Goal: Task Accomplishment & Management: Manage account settings

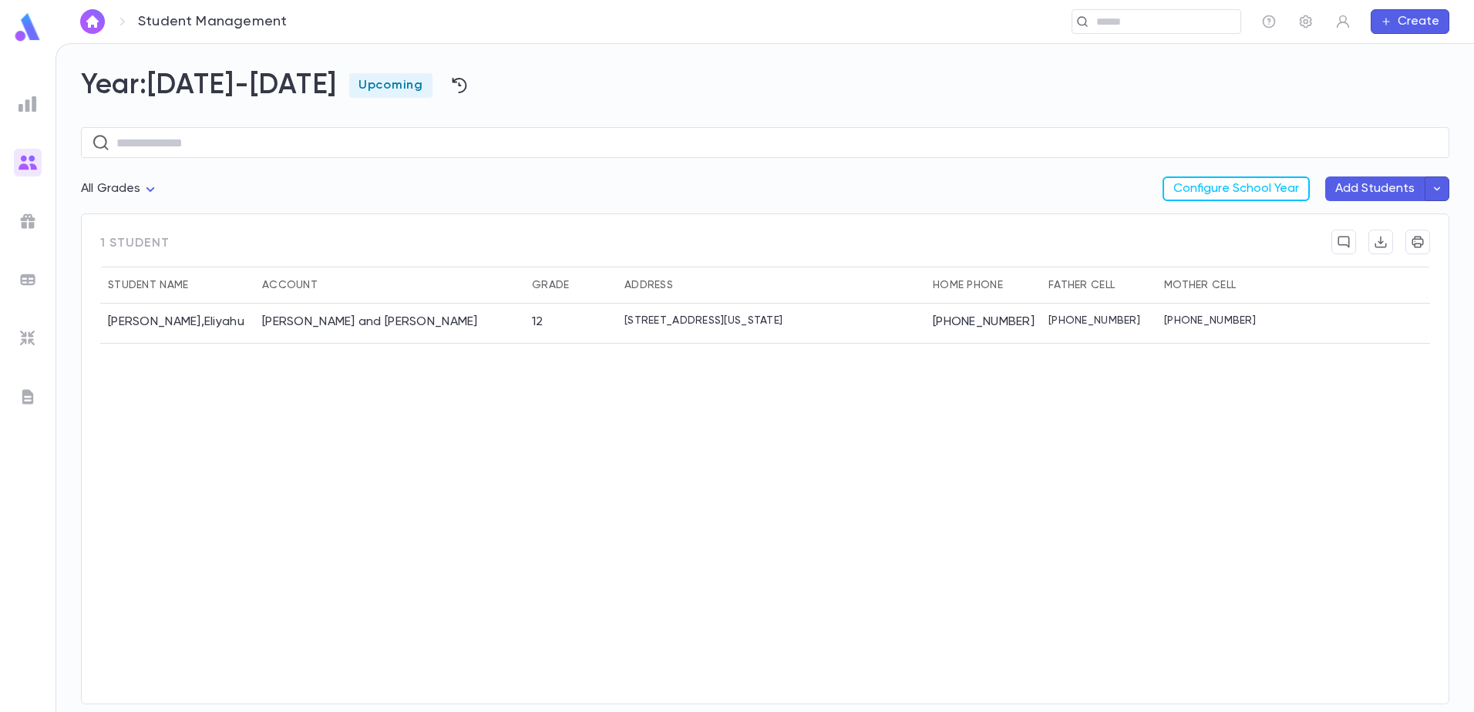
click at [27, 219] on img at bounding box center [27, 221] width 18 height 18
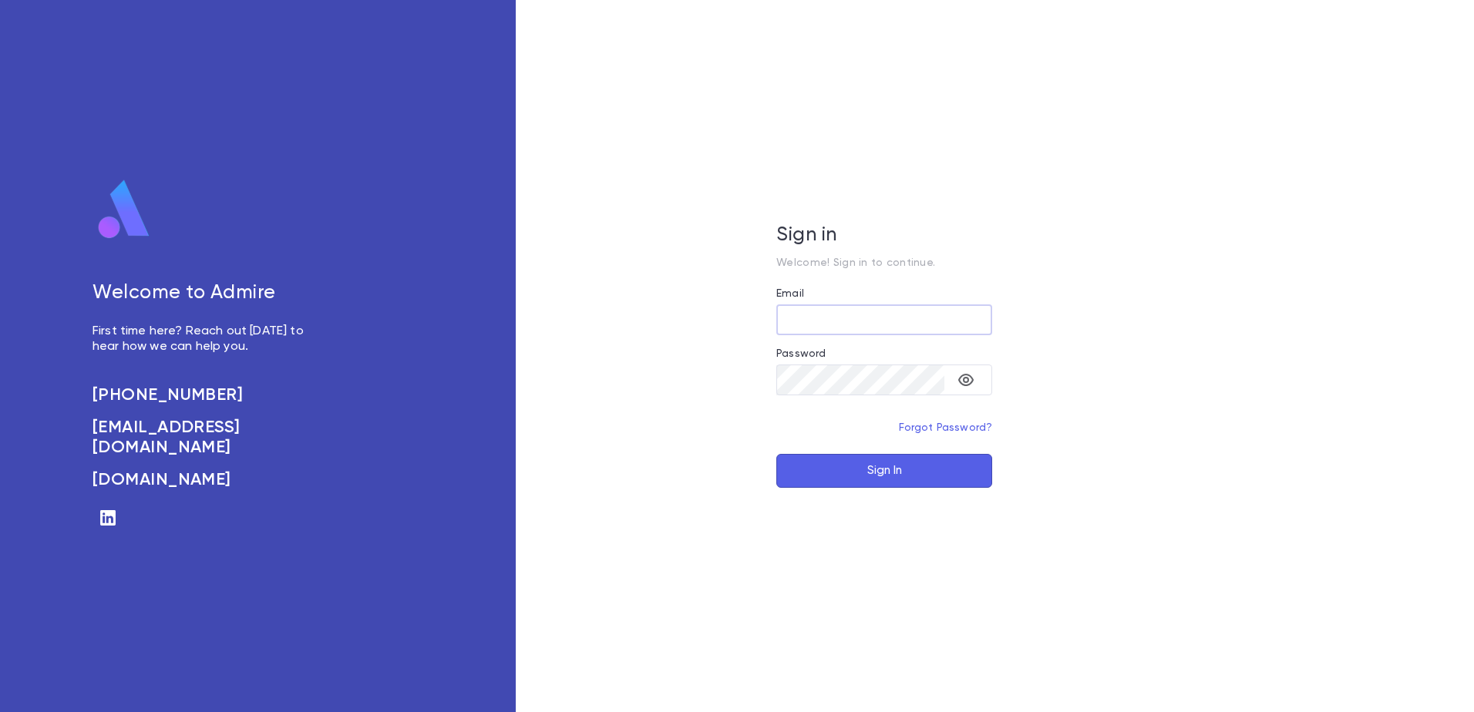
type input "**********"
click at [937, 504] on div "**********" at bounding box center [884, 356] width 737 height 712
click at [940, 481] on button "Sign In" at bounding box center [884, 471] width 216 height 34
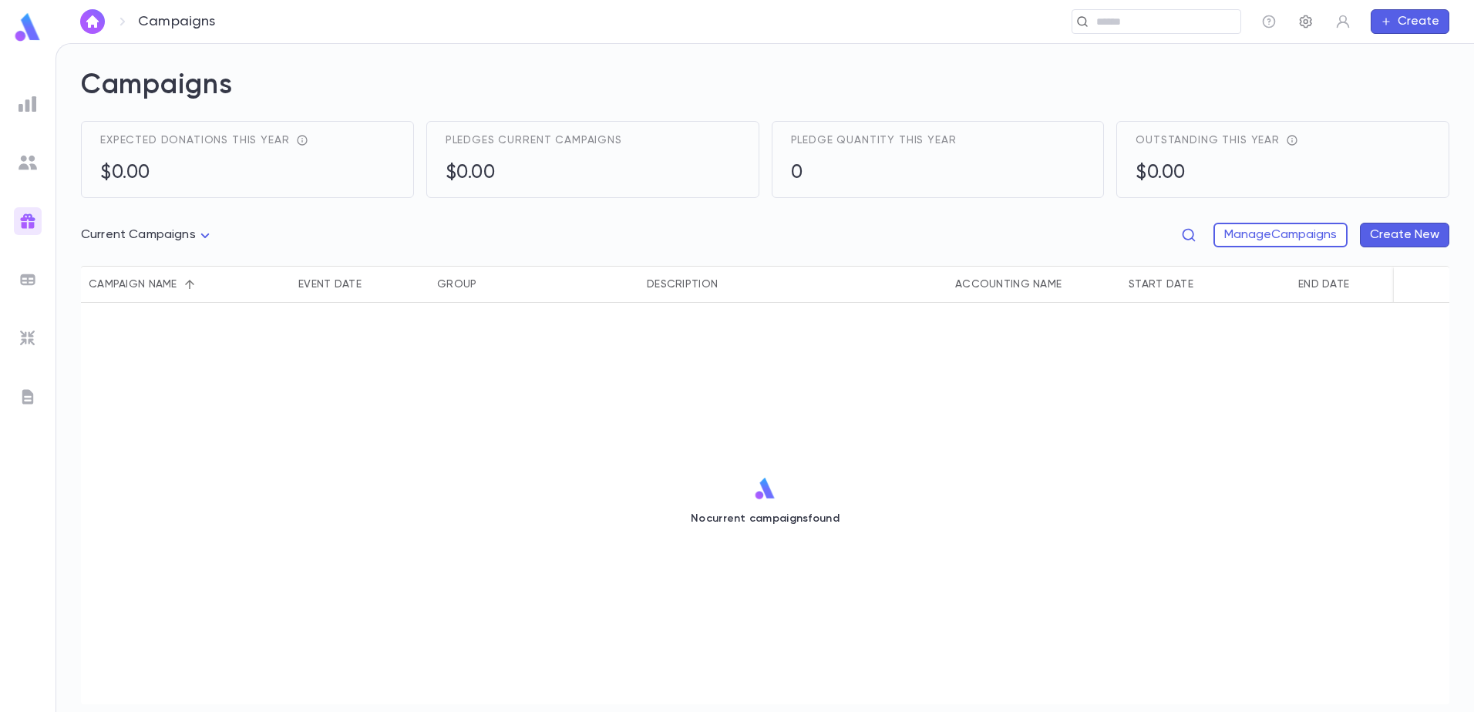
click at [1314, 25] on button "button" at bounding box center [1305, 21] width 25 height 25
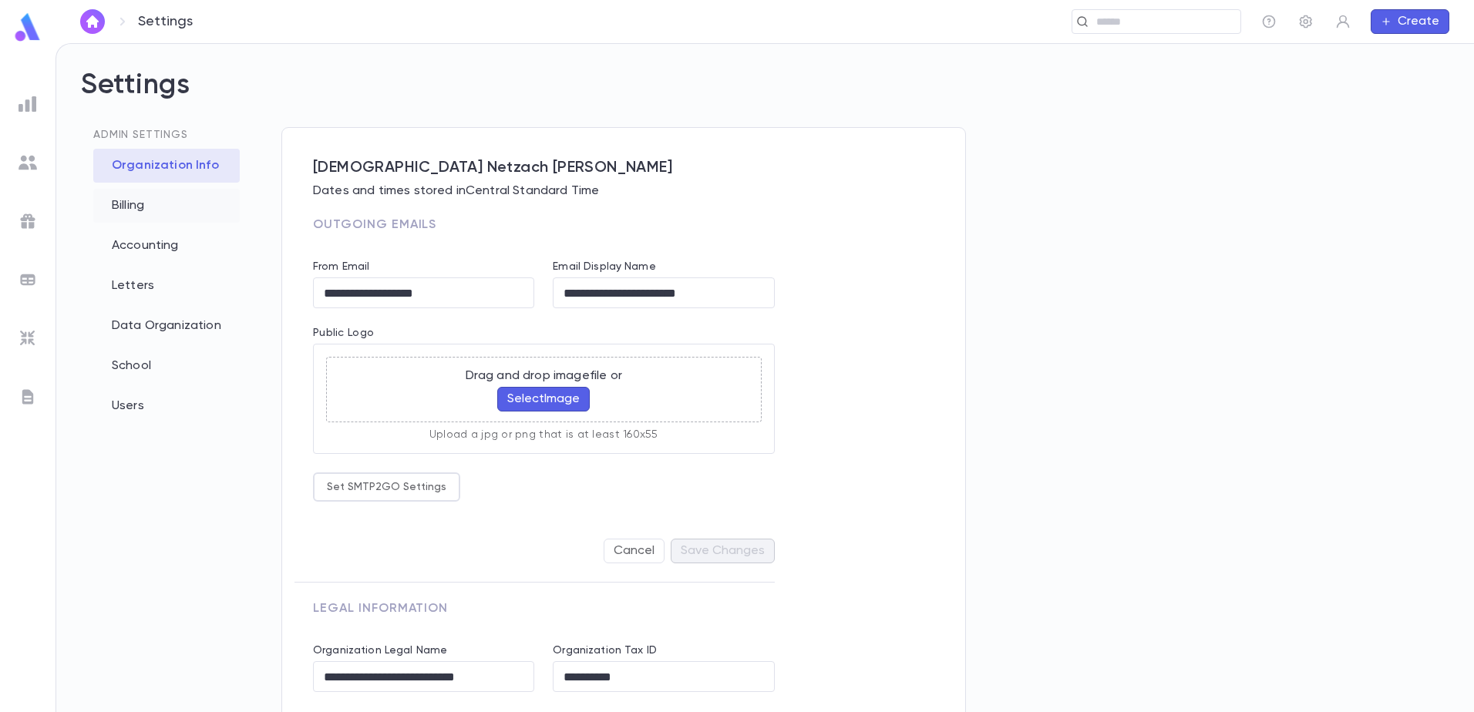
click at [147, 207] on div "Billing" at bounding box center [166, 206] width 146 height 34
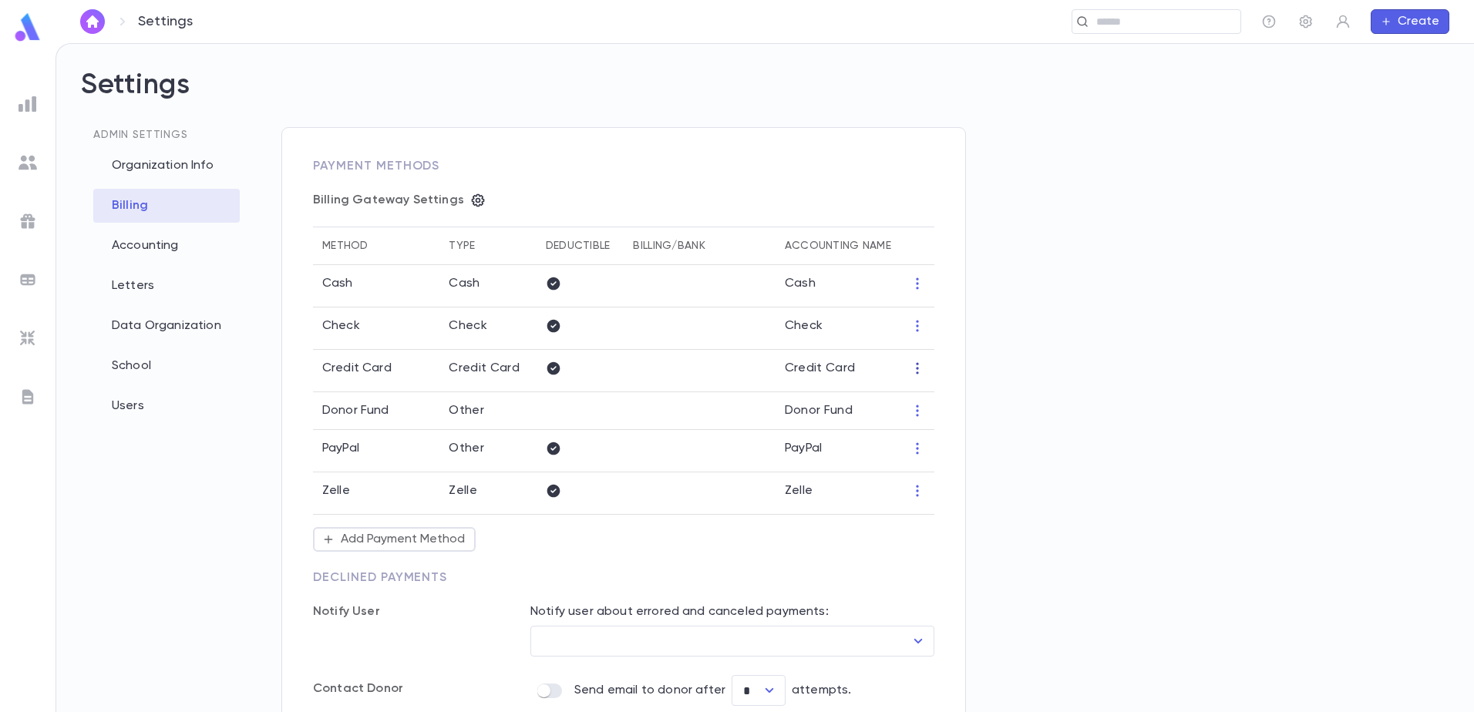
click at [918, 365] on icon "button" at bounding box center [916, 368] width 15 height 15
click at [340, 375] on div at bounding box center [737, 356] width 1474 height 712
click at [919, 369] on icon "button" at bounding box center [916, 368] width 15 height 15
click at [1040, 357] on div at bounding box center [737, 356] width 1474 height 712
click at [919, 371] on icon "button" at bounding box center [916, 368] width 15 height 15
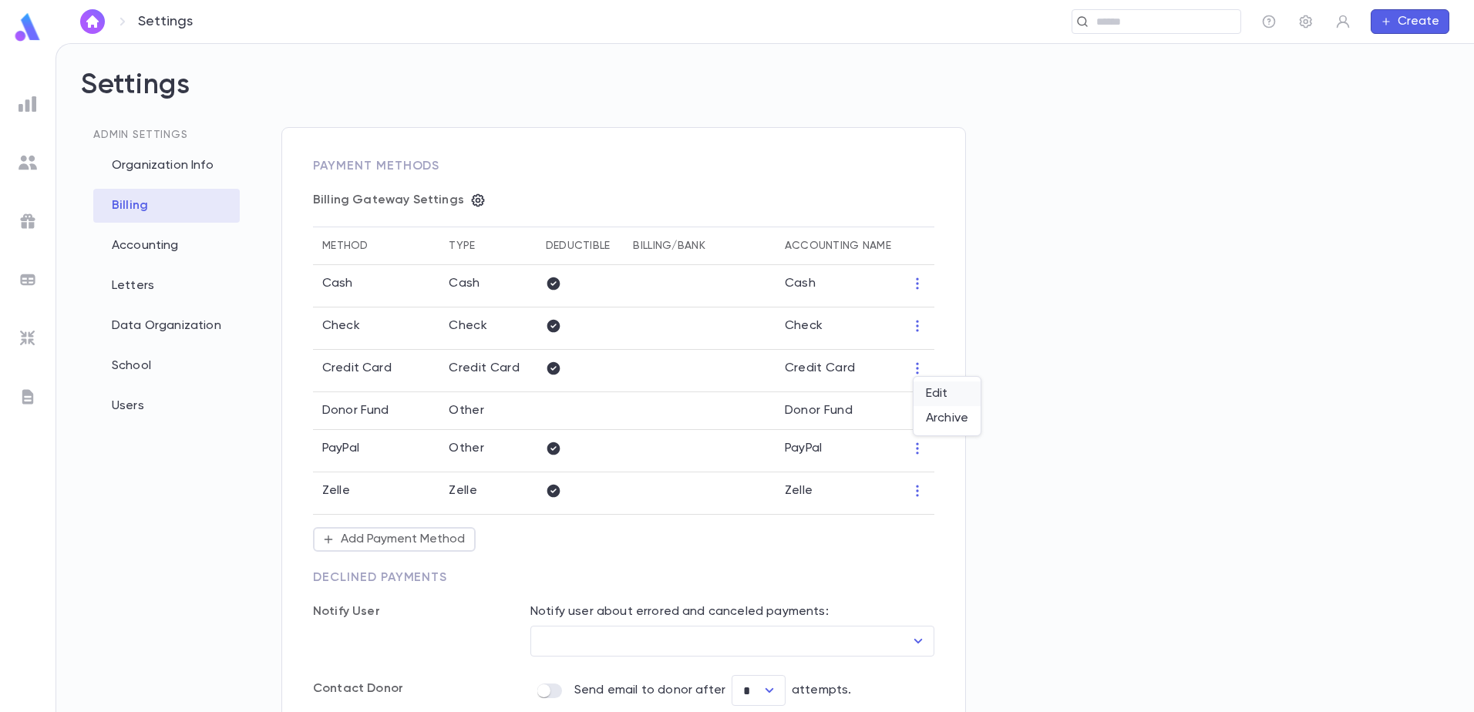
click at [945, 389] on li "Edit" at bounding box center [946, 394] width 67 height 25
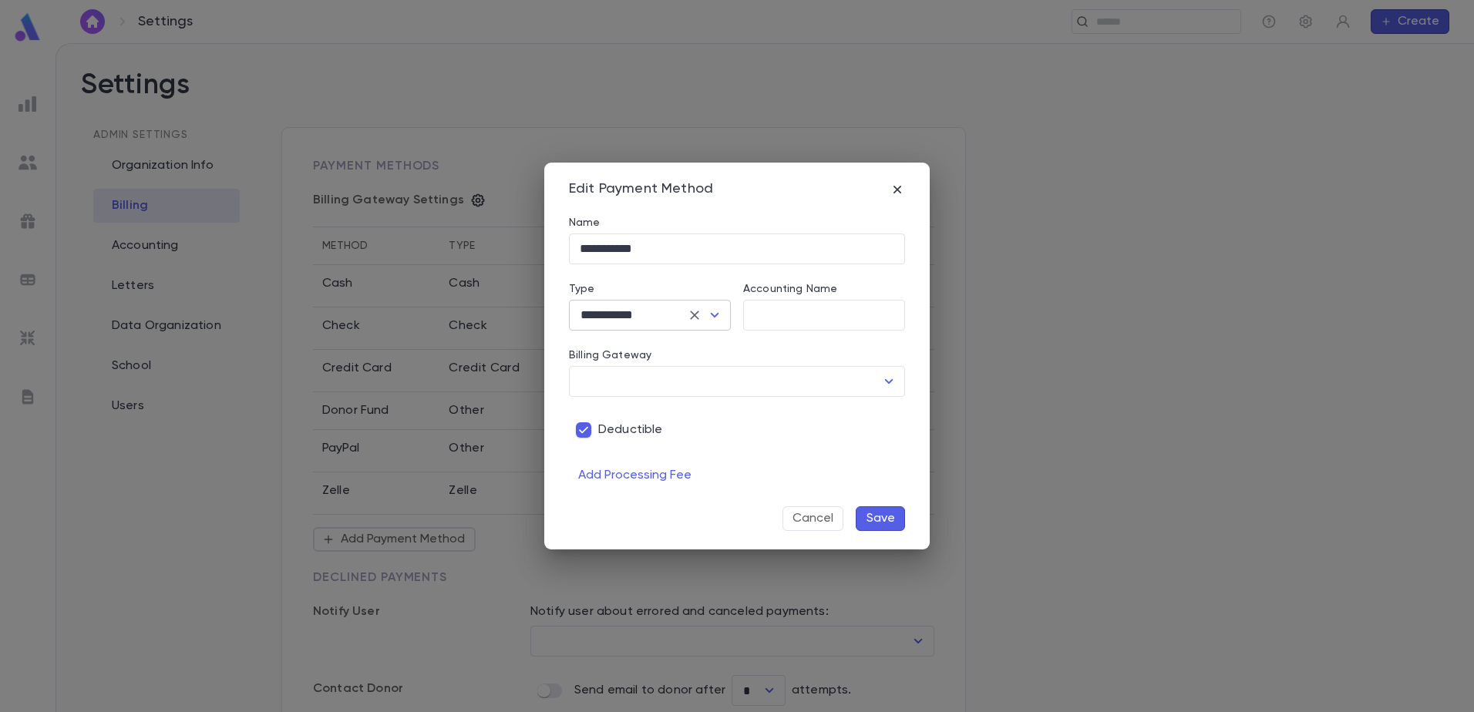
click at [725, 313] on div "**********" at bounding box center [650, 315] width 162 height 31
click at [715, 314] on icon "Open" at bounding box center [714, 315] width 18 height 18
click at [715, 314] on icon "Close" at bounding box center [715, 315] width 8 height 5
click at [816, 316] on input "Accounting Name" at bounding box center [824, 315] width 162 height 30
click at [694, 386] on input "Billing Gateway" at bounding box center [725, 381] width 299 height 29
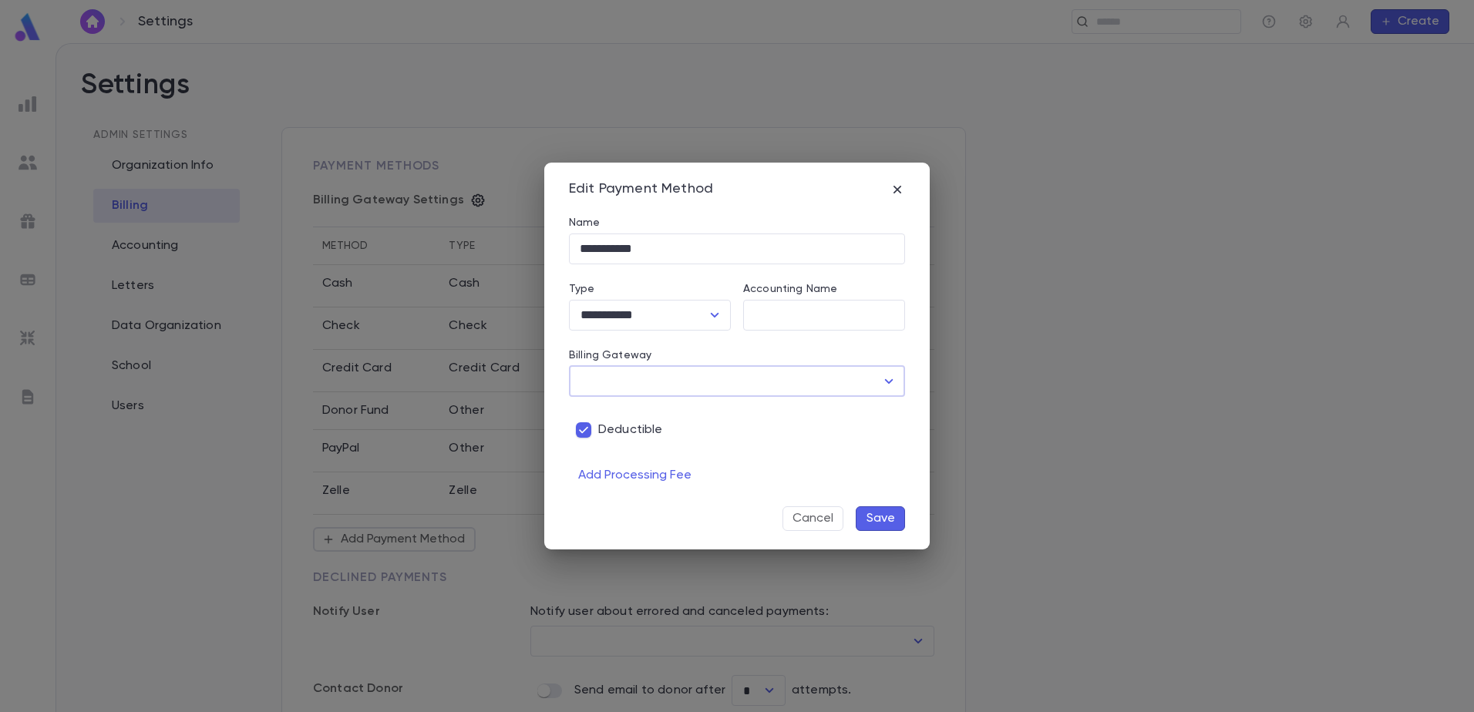
click at [694, 386] on input "Billing Gateway" at bounding box center [725, 381] width 299 height 29
click at [821, 516] on button "Cancel" at bounding box center [812, 518] width 61 height 25
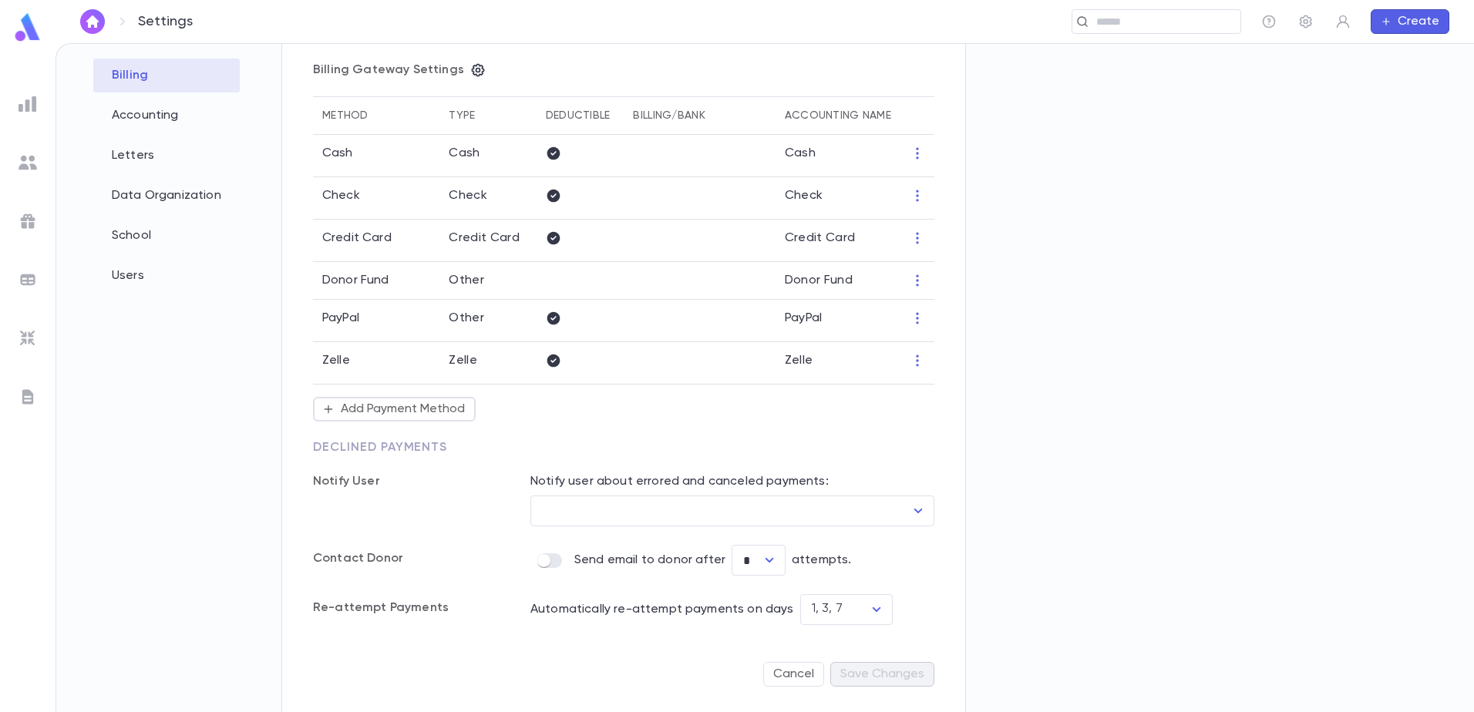
scroll to position [135, 0]
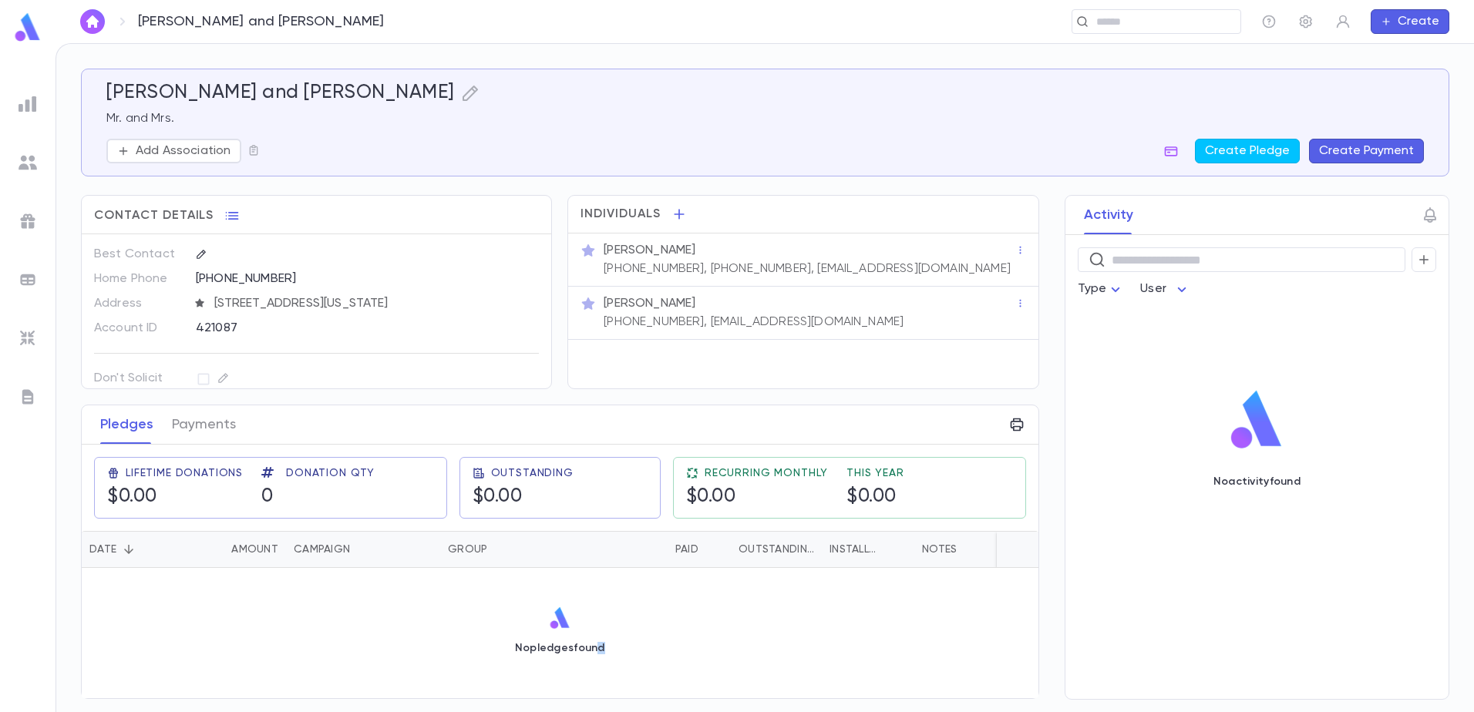
drag, startPoint x: 640, startPoint y: 704, endPoint x: 723, endPoint y: 694, distance: 83.8
click at [723, 694] on div "No pledges found" at bounding box center [560, 633] width 956 height 130
